Goal: Subscribe to service/newsletter

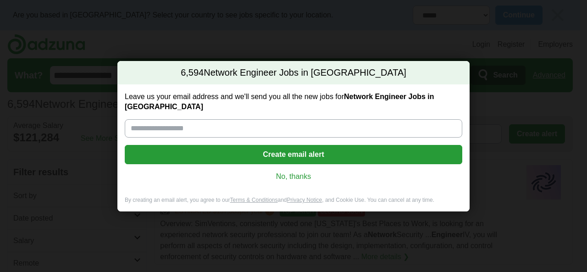
click at [392, 120] on input "Leave us your email address and we'll send you all the new jobs for Network Eng…" at bounding box center [293, 128] width 337 height 18
type input "**********"
click at [268, 152] on button "Create email alert" at bounding box center [293, 154] width 337 height 19
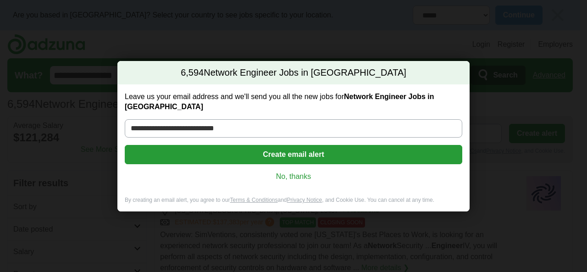
click at [282, 148] on button "Create email alert" at bounding box center [293, 154] width 337 height 19
click at [293, 90] on div "**********" at bounding box center [293, 140] width 352 height 112
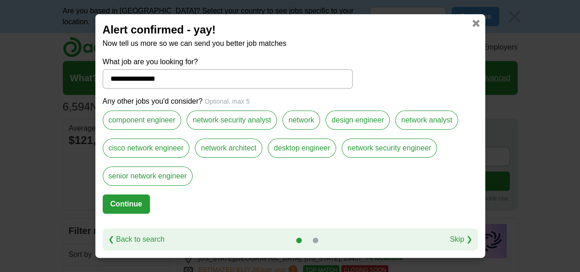
click at [135, 207] on button "Continue" at bounding box center [126, 203] width 47 height 19
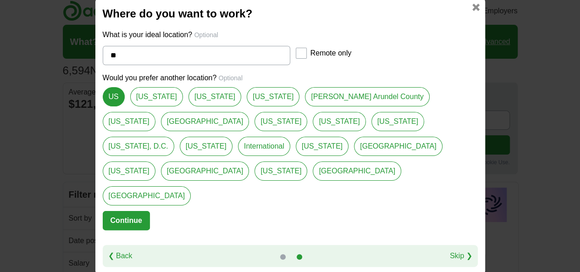
scroll to position [92, 0]
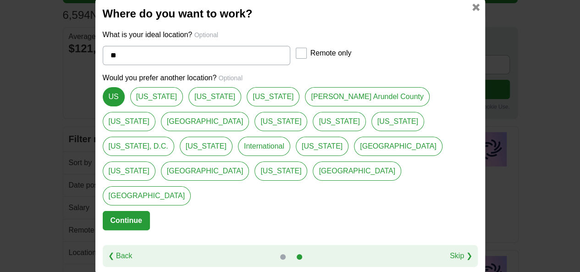
click at [459, 250] on link "Skip ❯" at bounding box center [461, 255] width 22 height 11
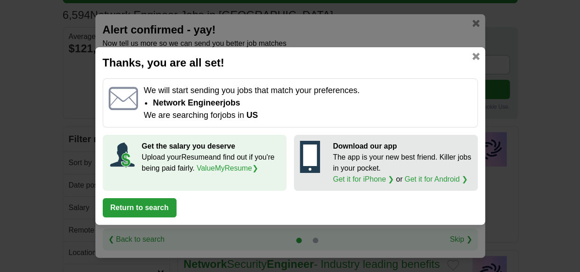
click at [480, 58] on div "Thanks, you are all set! We will start sending you jobs that match your prefere…" at bounding box center [290, 135] width 390 height 177
click at [477, 58] on link at bounding box center [475, 56] width 7 height 7
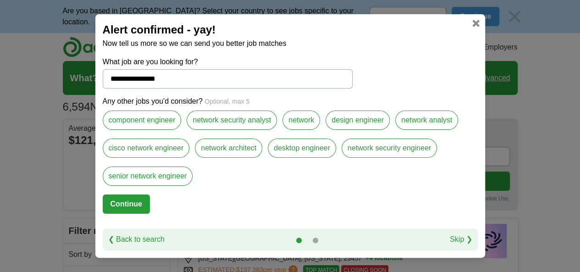
click at [135, 208] on button "Continue" at bounding box center [126, 203] width 47 height 19
